Goal: Communication & Community: Answer question/provide support

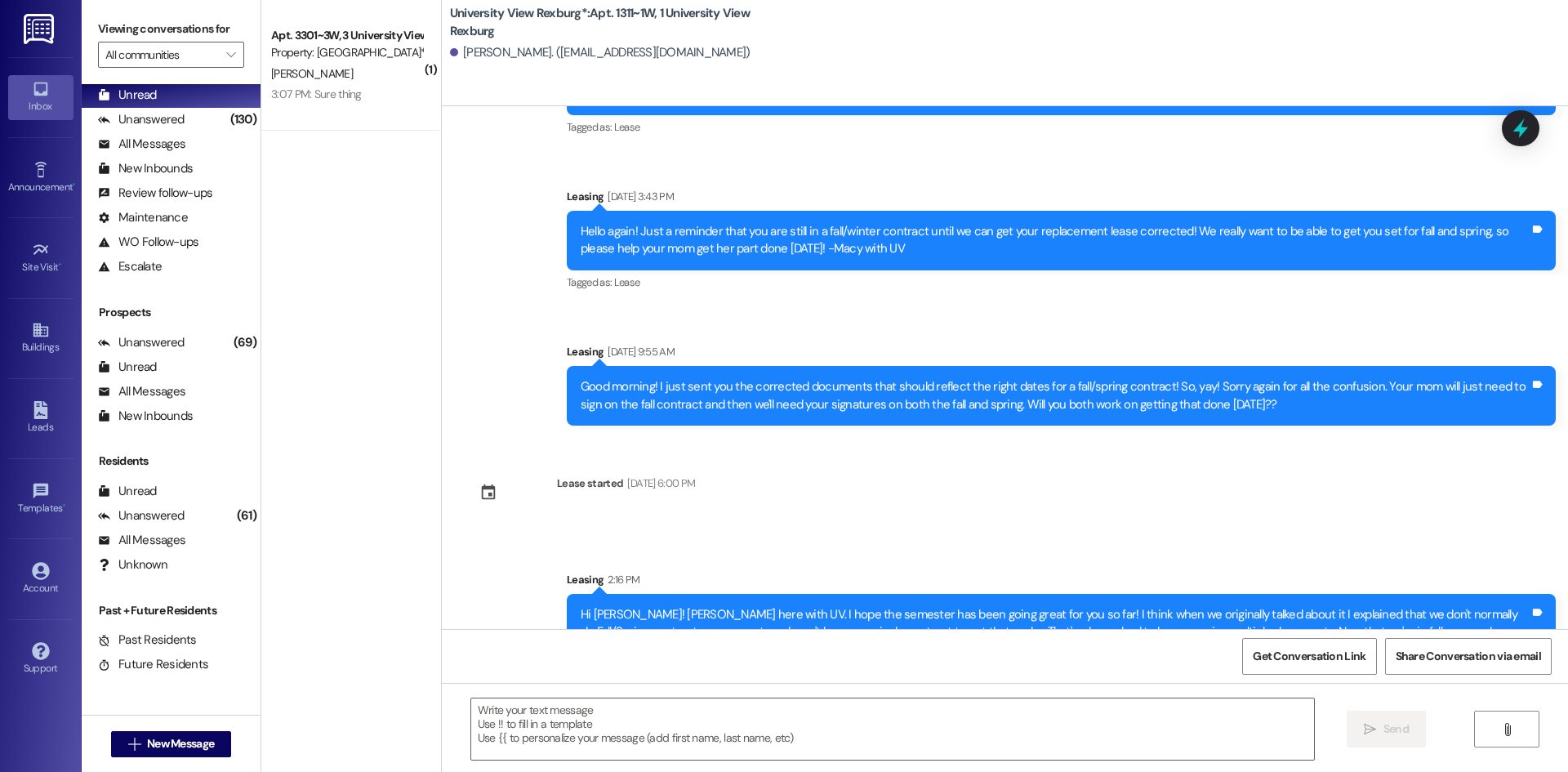
scroll to position [1749, 0]
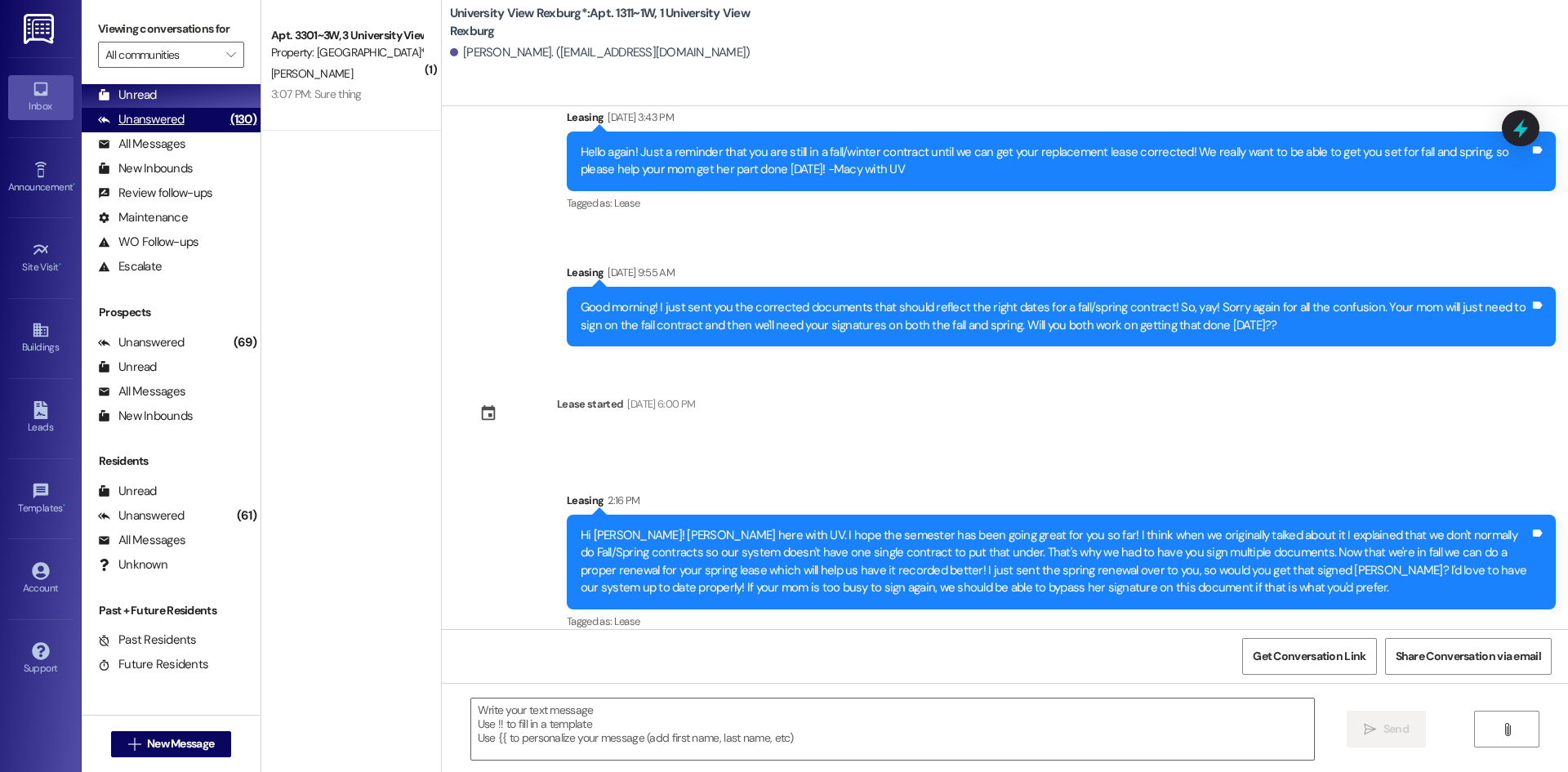
click at [133, 115] on div "Unanswered" at bounding box center [141, 120] width 87 height 17
click at [130, 91] on div "Unread" at bounding box center [127, 95] width 59 height 17
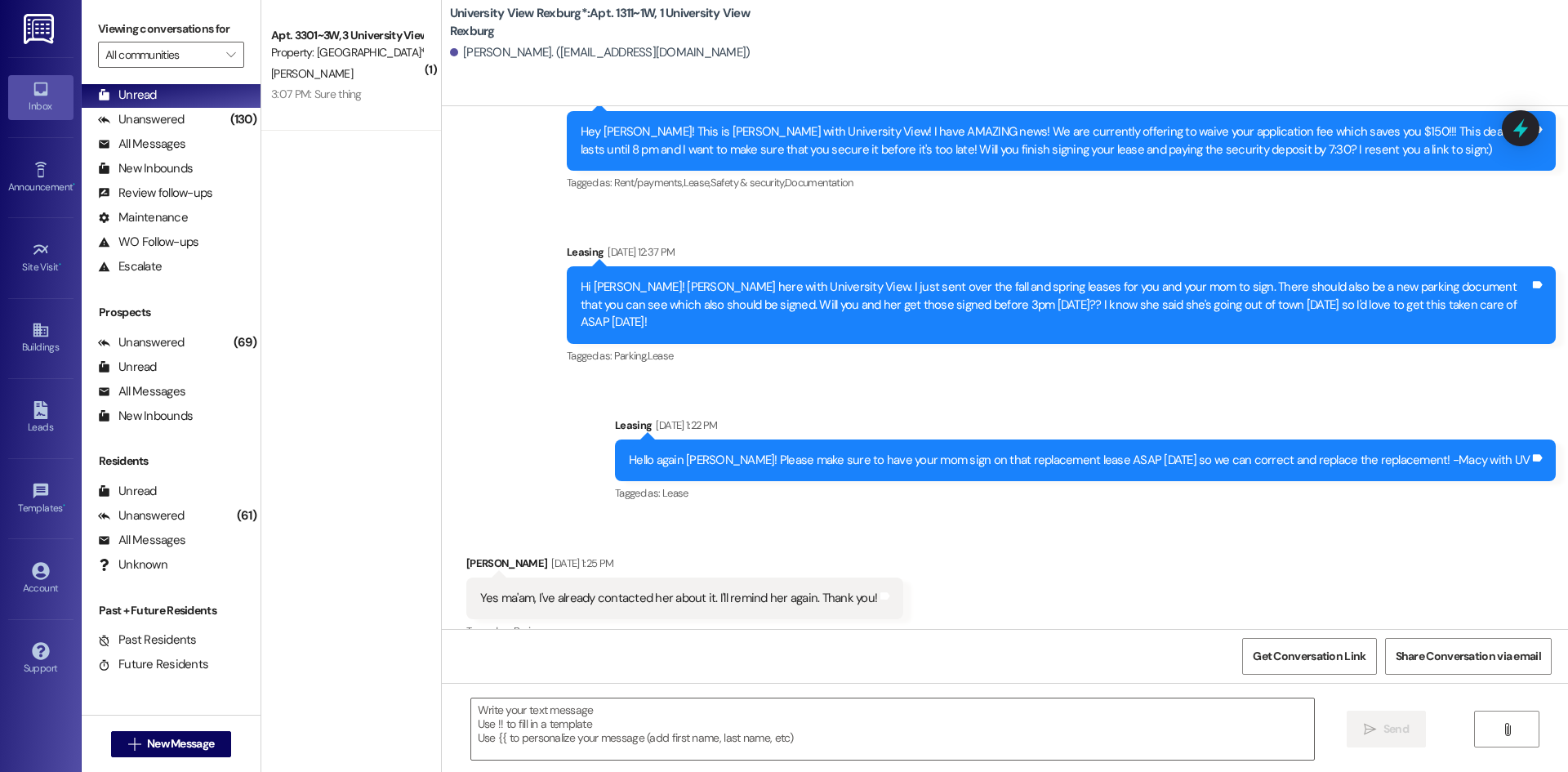
scroll to position [906, 0]
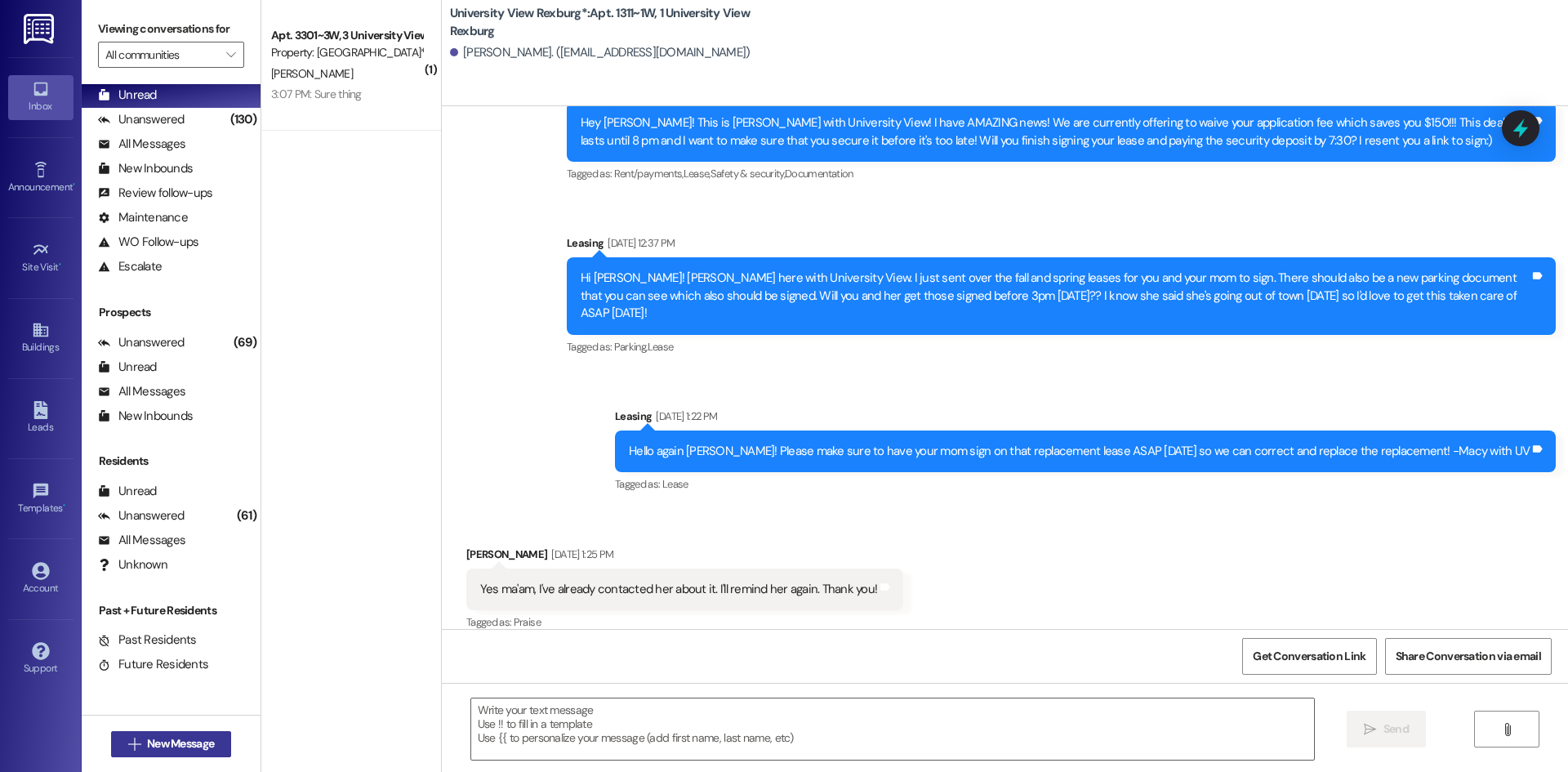
click at [162, 739] on span "New Message" at bounding box center [180, 743] width 67 height 17
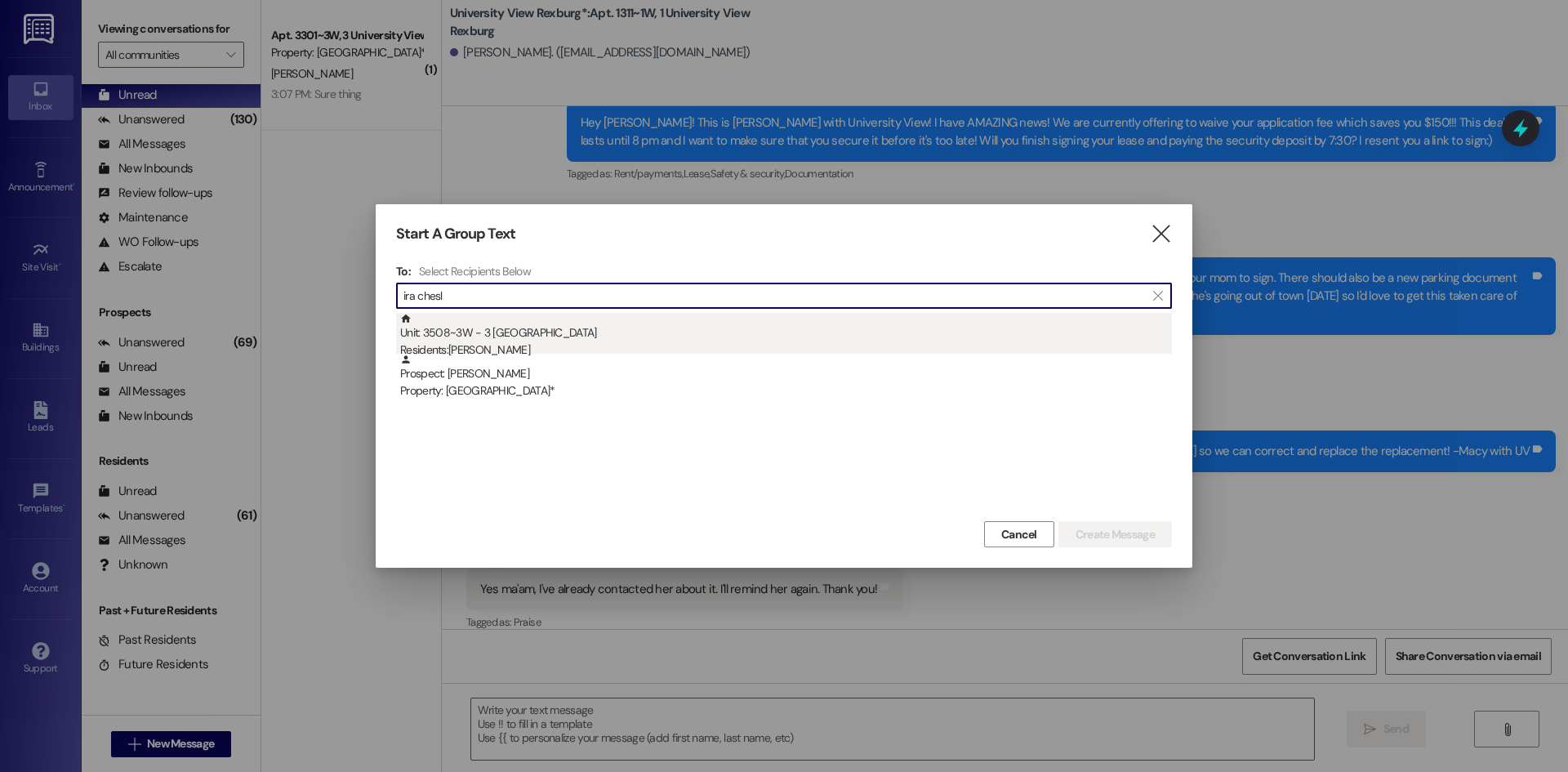
type input "ira chesl"
click at [581, 345] on div "Residents: [PERSON_NAME]" at bounding box center [786, 350] width 772 height 17
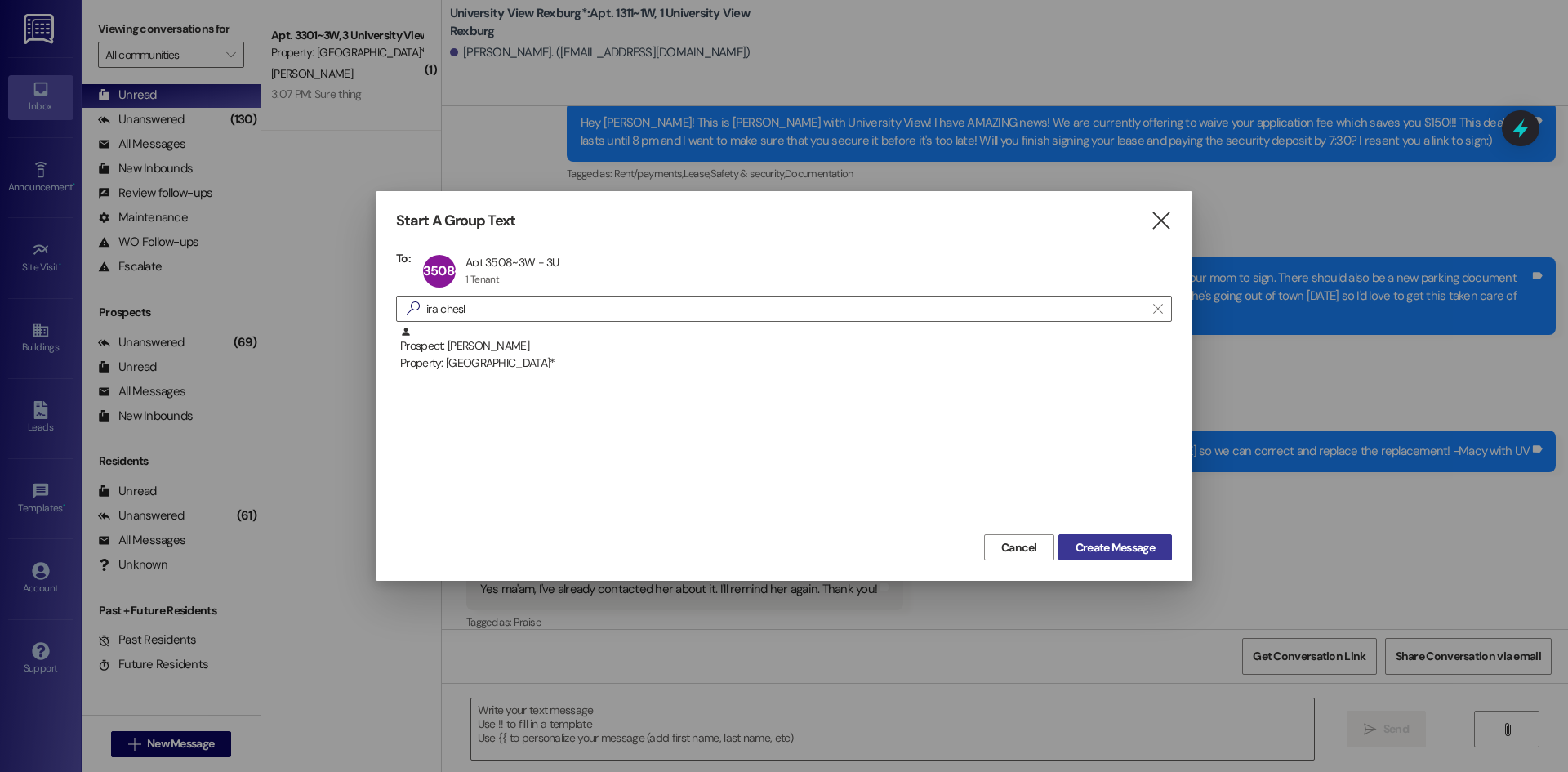
click at [1080, 554] on span "Create Message" at bounding box center [1115, 548] width 79 height 17
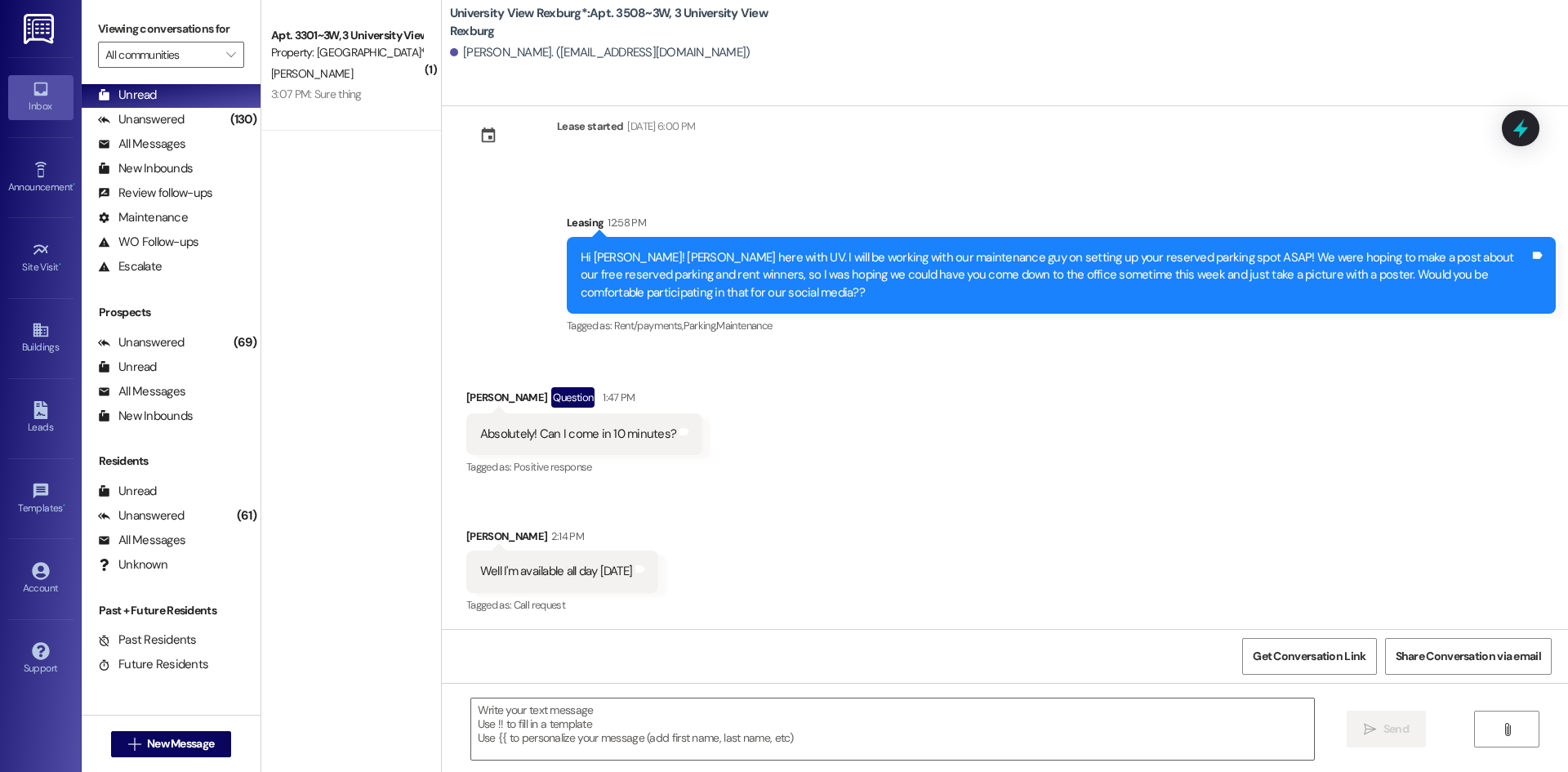
scroll to position [2300, 0]
click at [758, 712] on textarea at bounding box center [892, 729] width 843 height 61
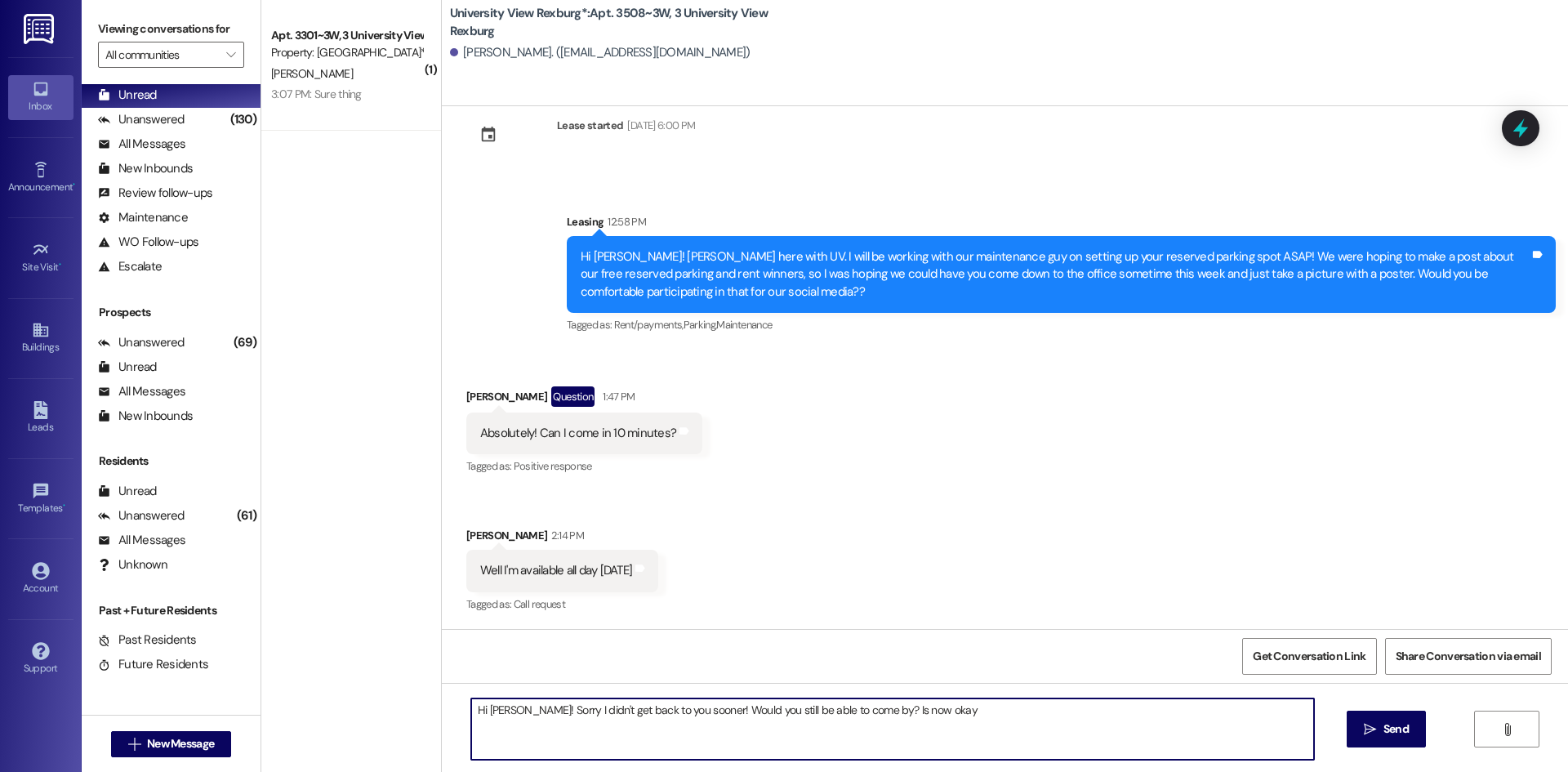
type textarea "Hi [PERSON_NAME]! Sorry I didn't get back to you sooner! Would you still be abl…"
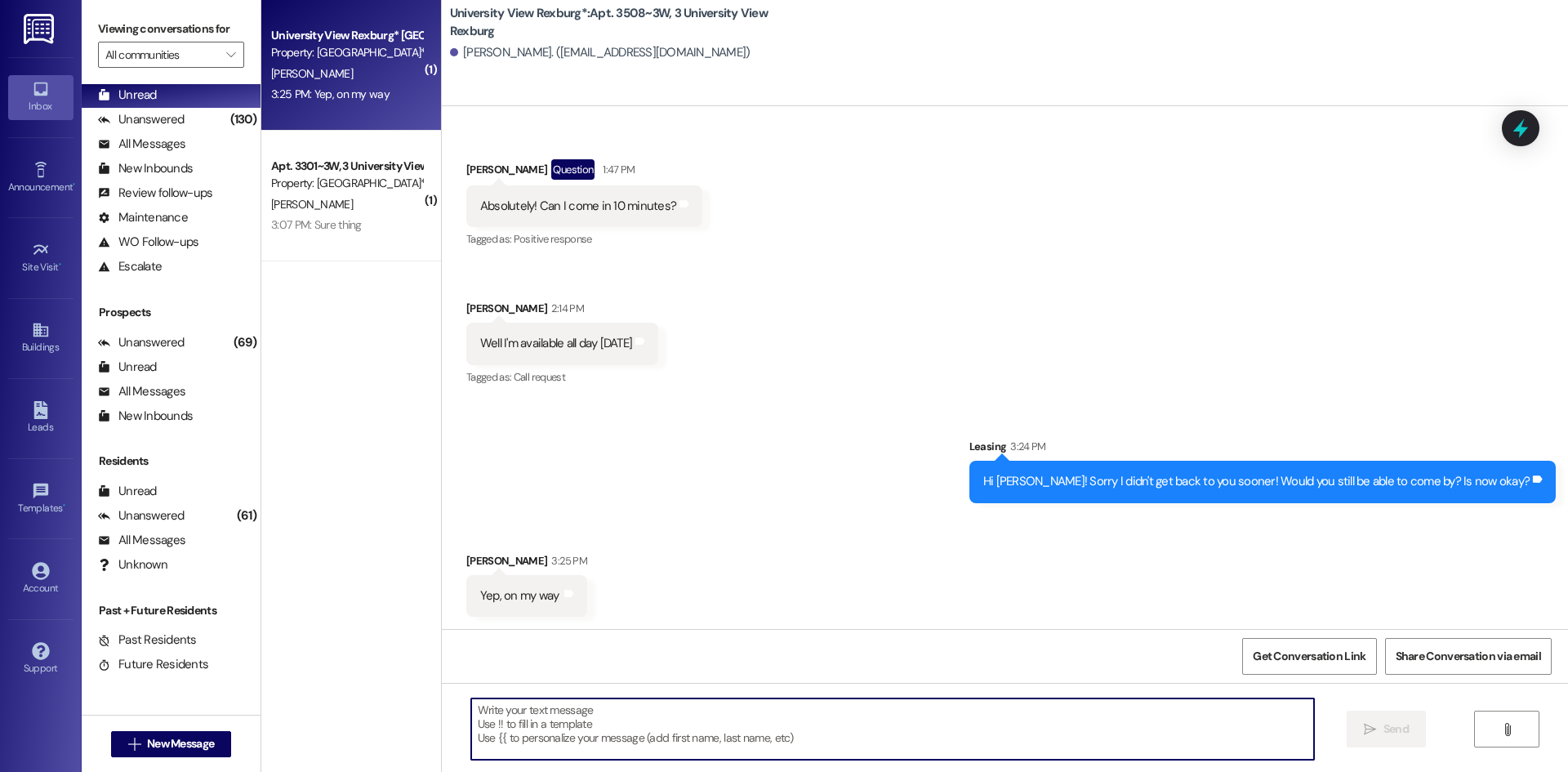
scroll to position [2527, 0]
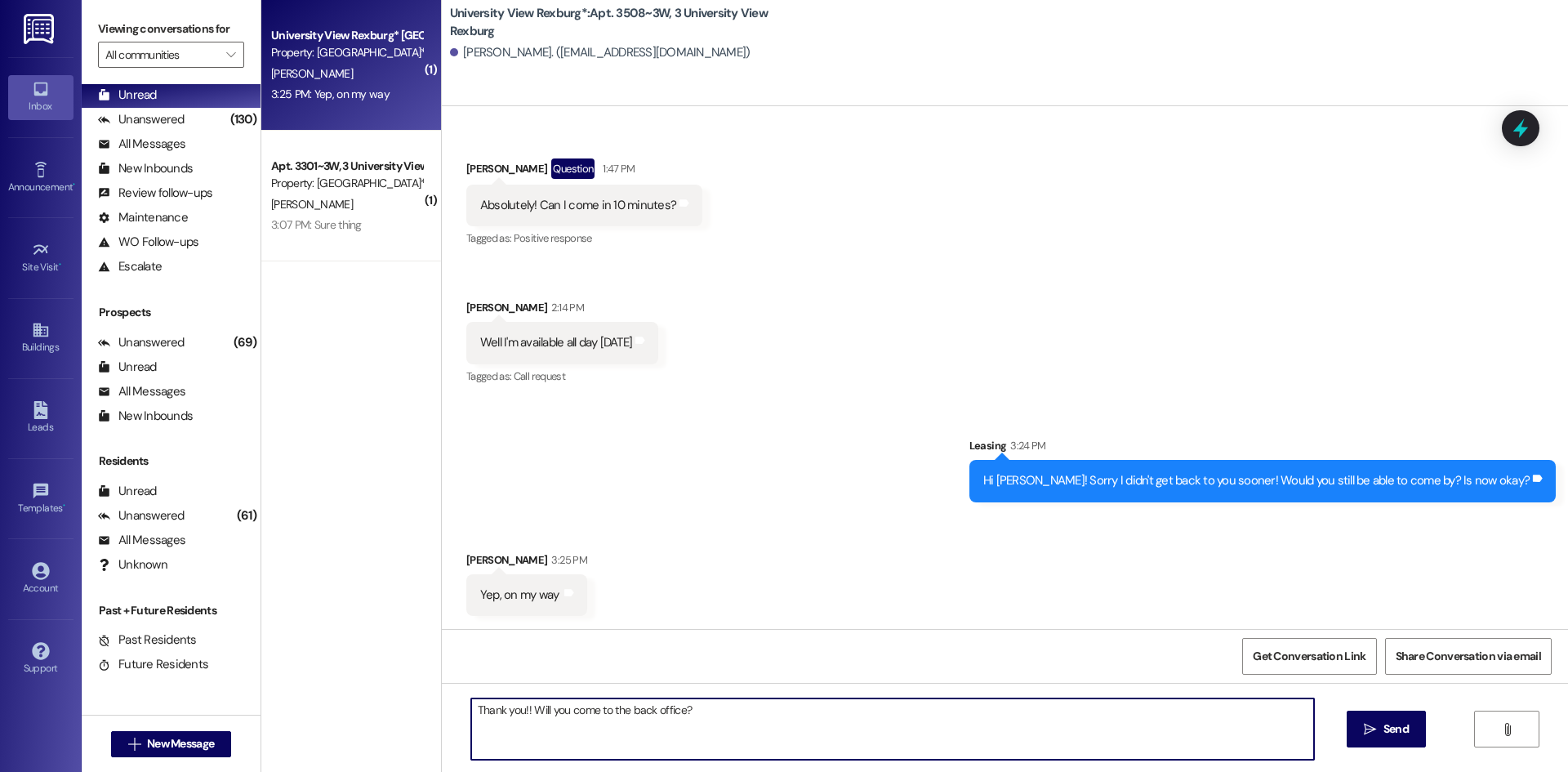
type textarea "Thank you!! Will you come to the back office??"
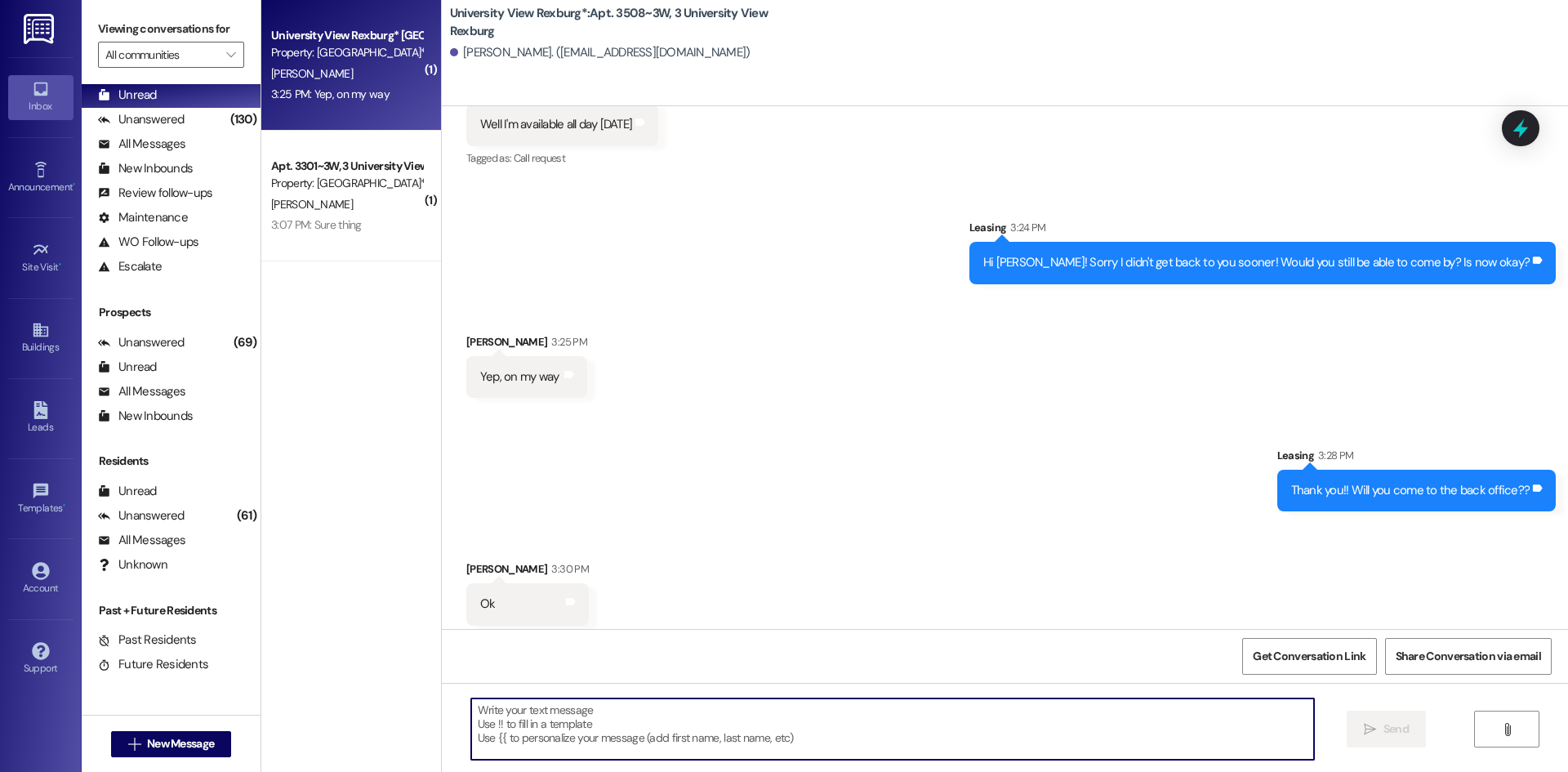
scroll to position [2754, 0]
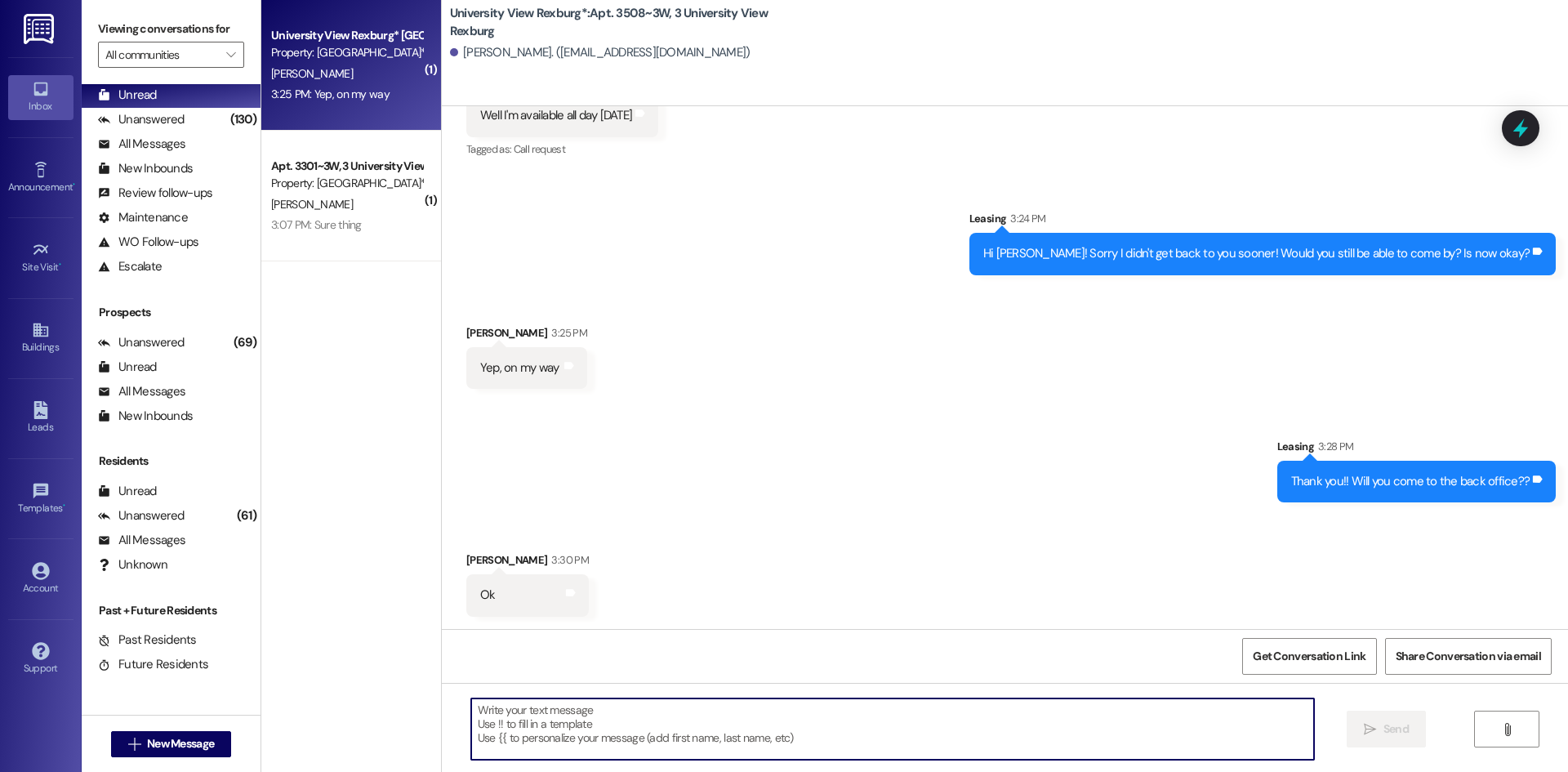
type textarea "H"
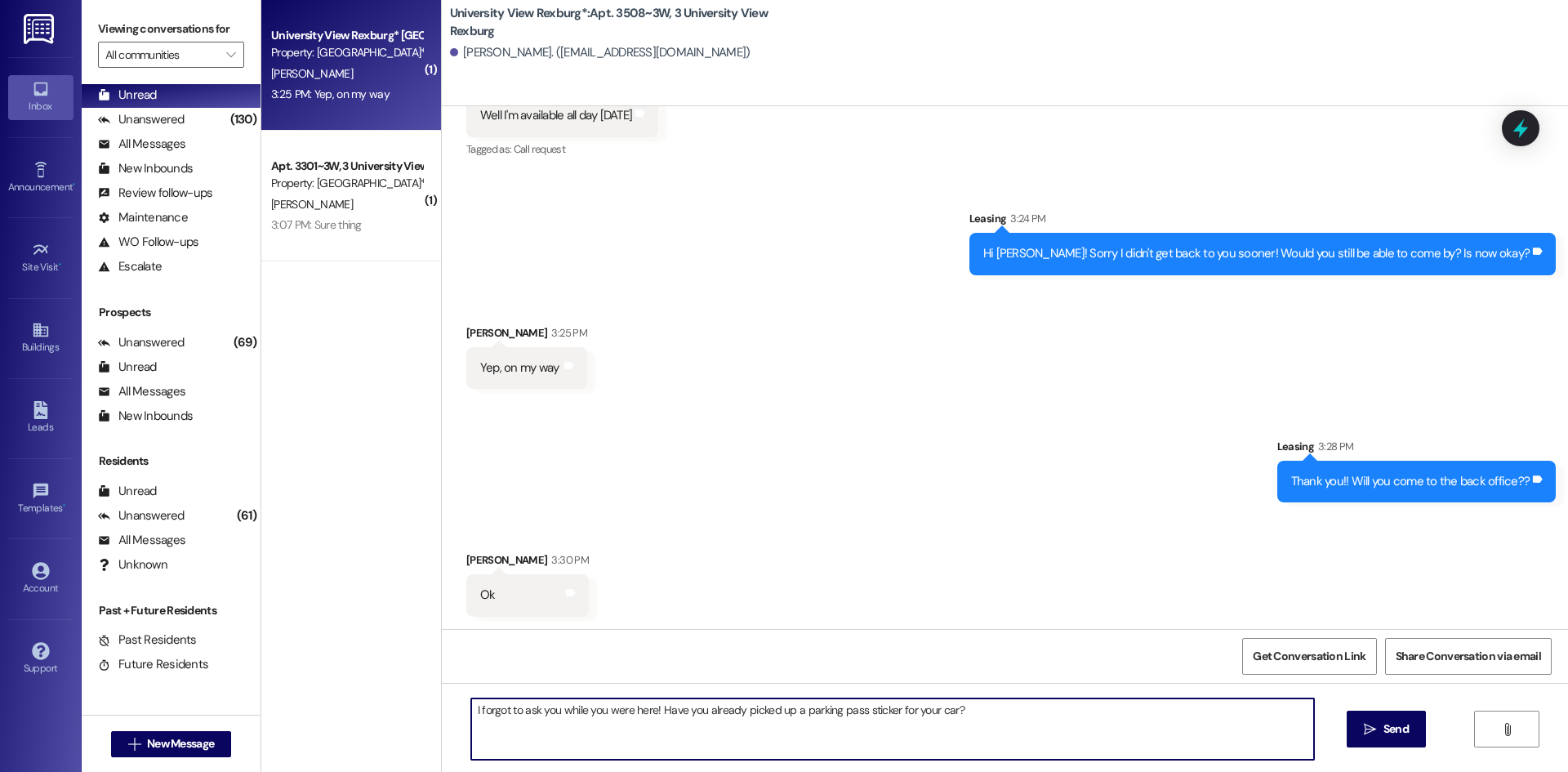
type textarea "I forgot to ask you while you were here! Have you already picked up a parking p…"
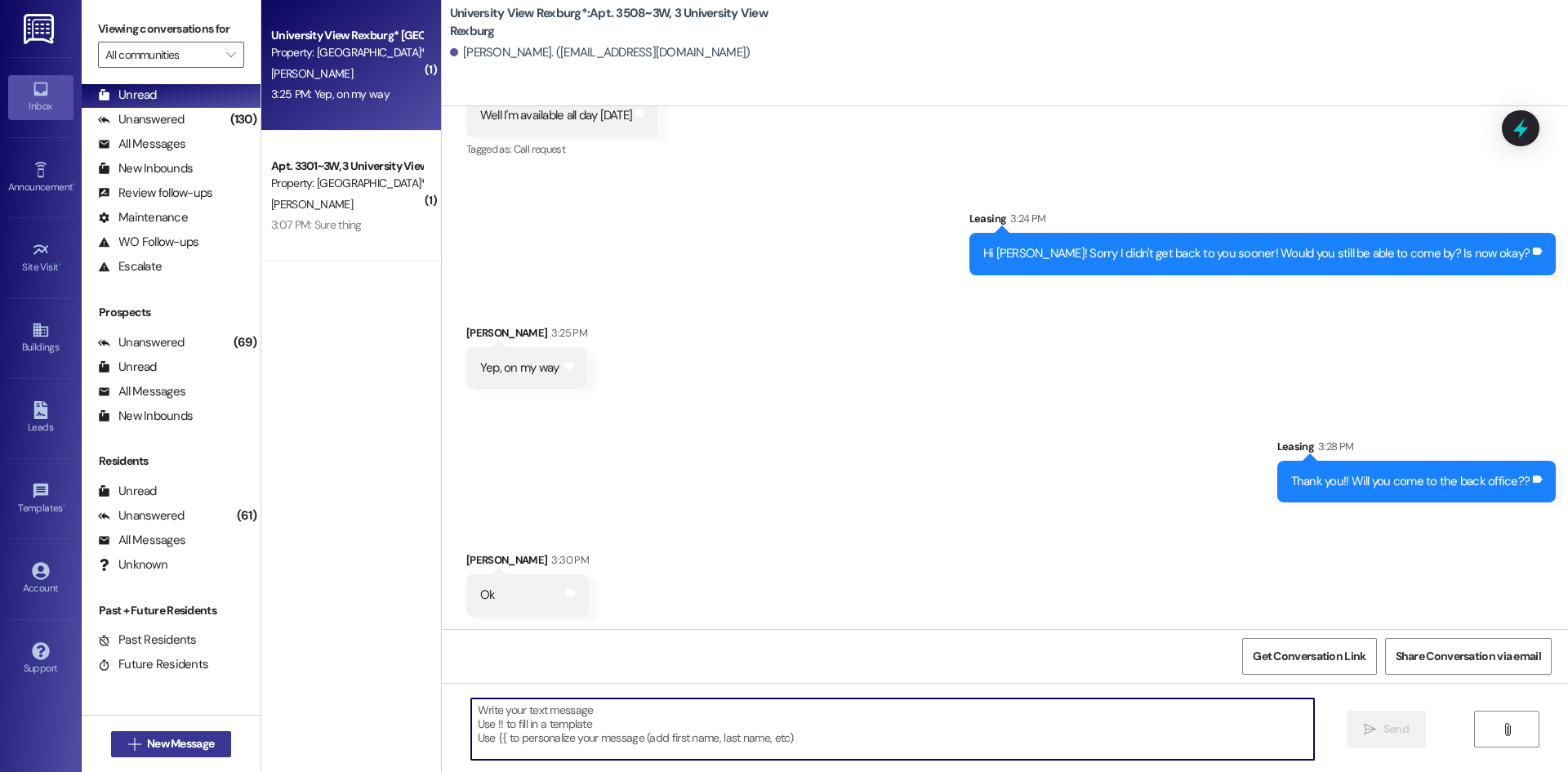
click at [181, 749] on span "New Message" at bounding box center [180, 743] width 67 height 17
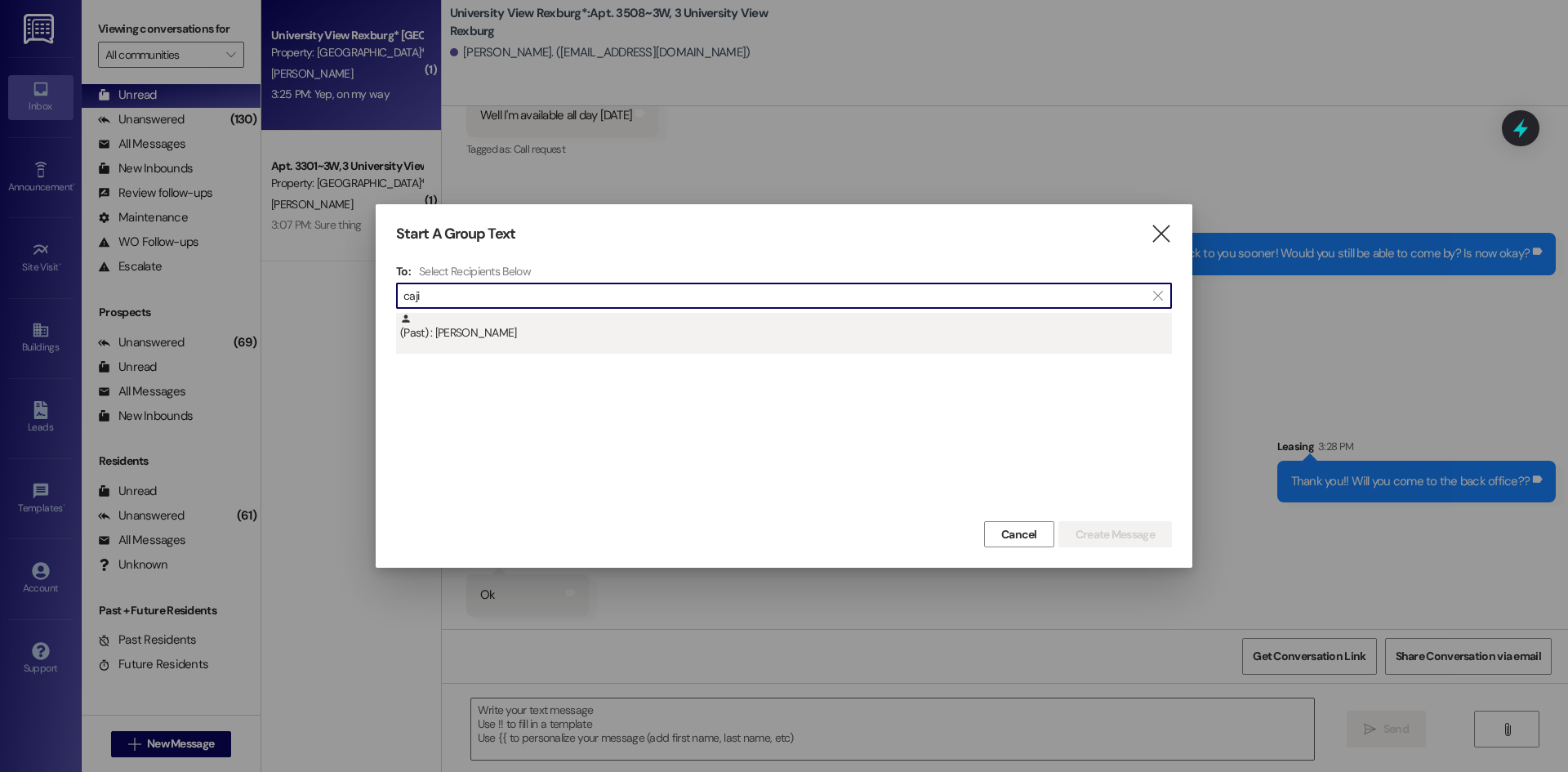
type input "caji"
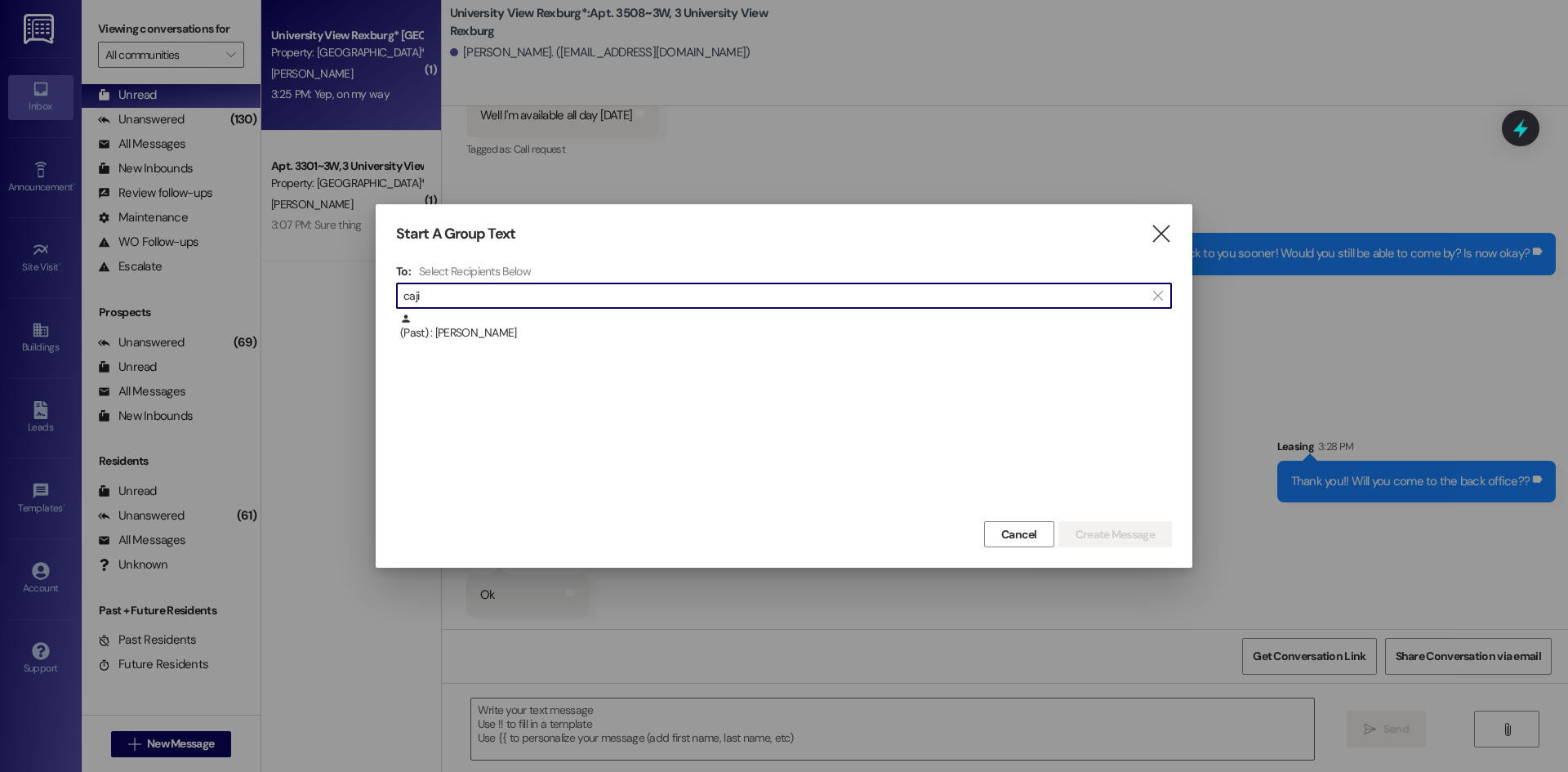
click at [596, 332] on div "(Past) : [PERSON_NAME]" at bounding box center [786, 327] width 772 height 29
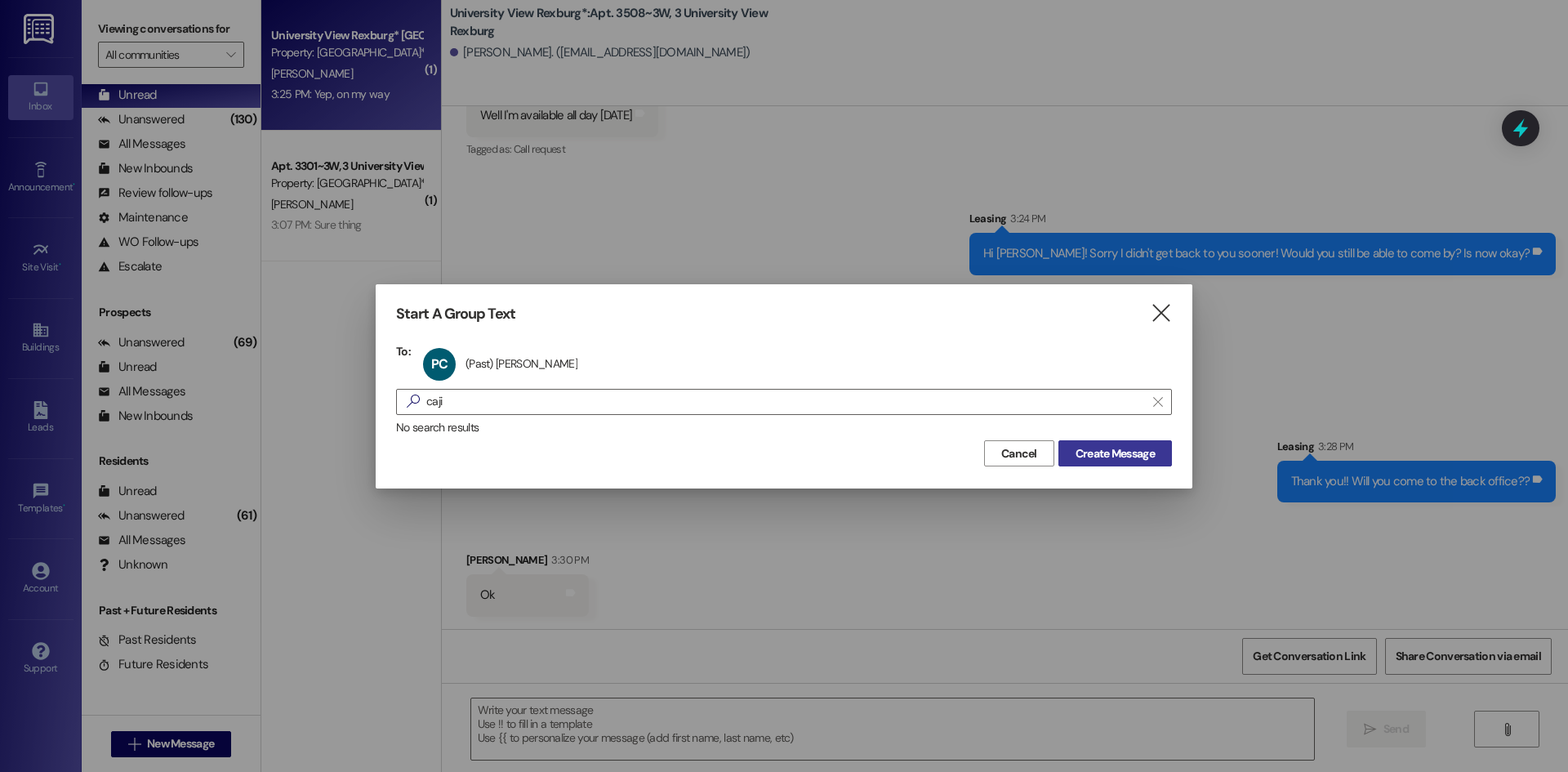
click at [1118, 456] on span "Create Message" at bounding box center [1115, 454] width 79 height 17
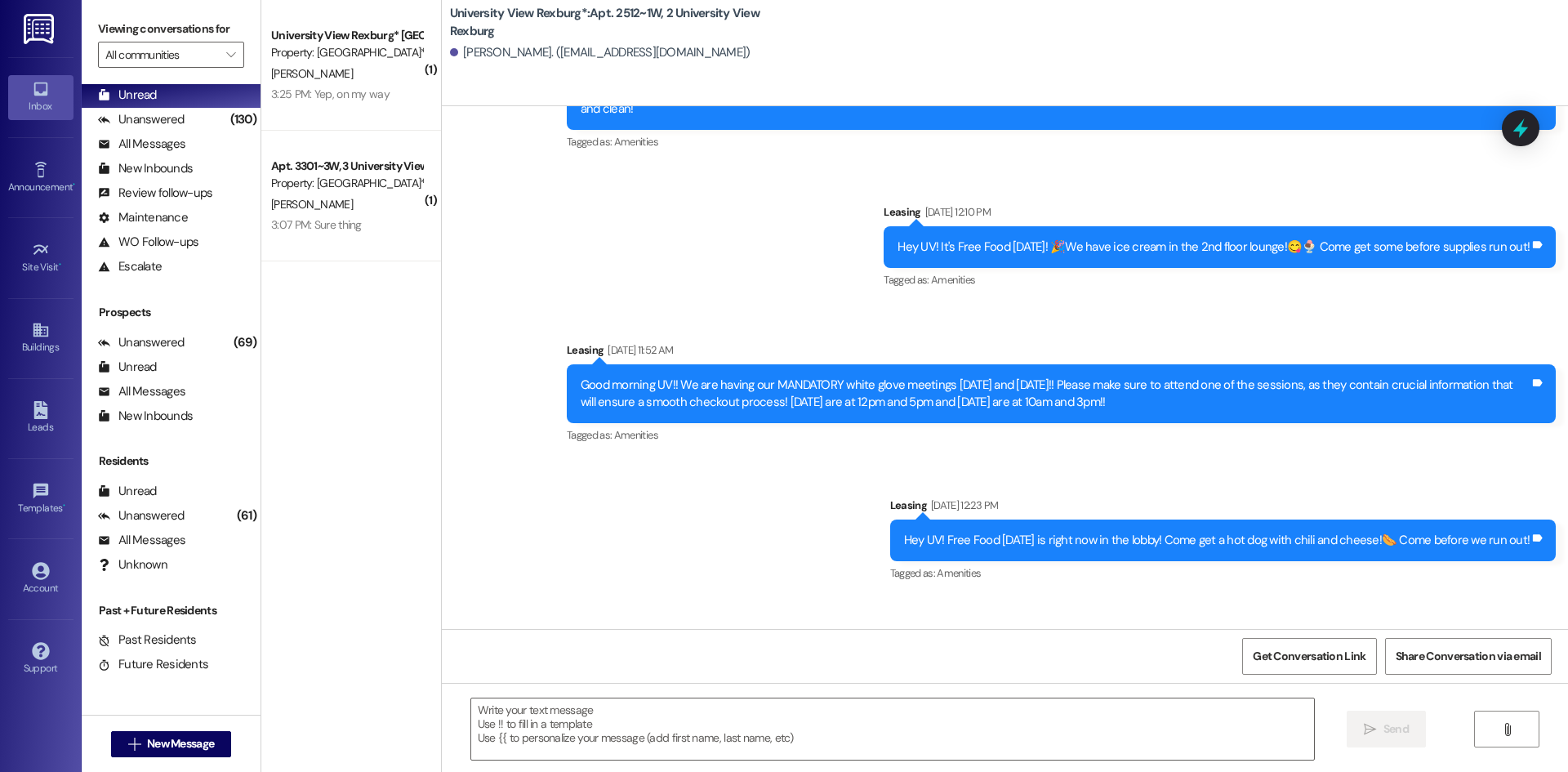
scroll to position [38363, 0]
